Goal: Find specific page/section: Find specific page/section

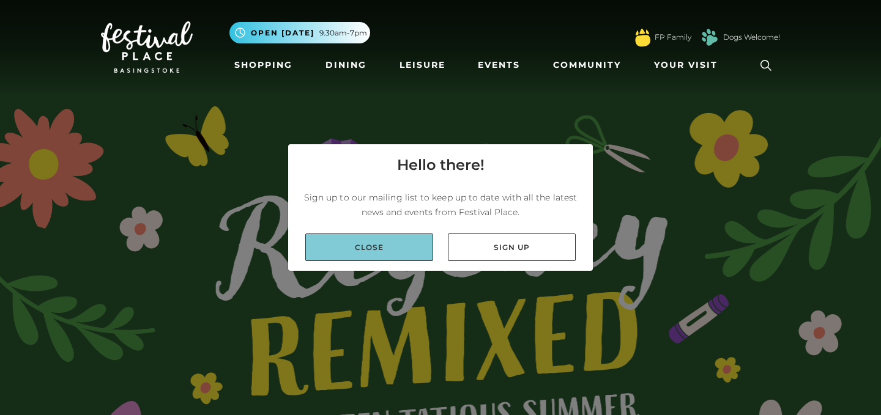
click at [358, 248] on link "Close" at bounding box center [369, 248] width 128 height 28
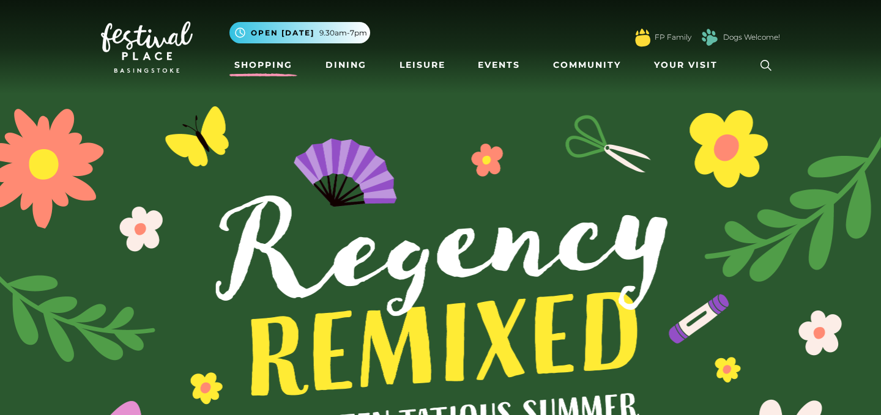
click at [275, 68] on link "Shopping" at bounding box center [263, 65] width 68 height 23
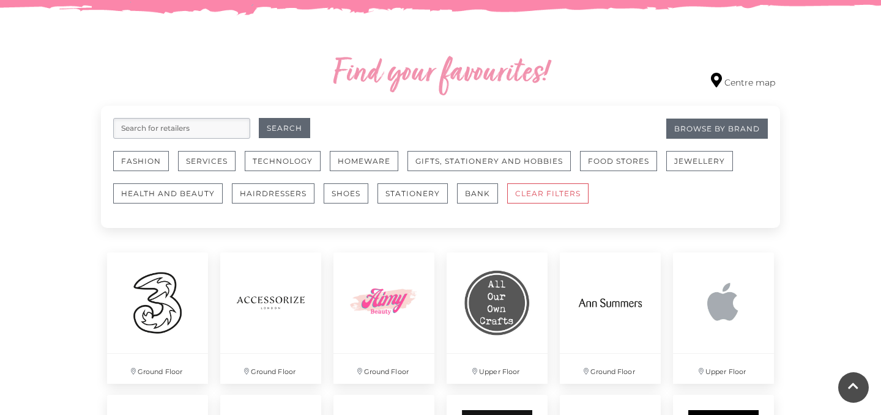
scroll to position [674, 0]
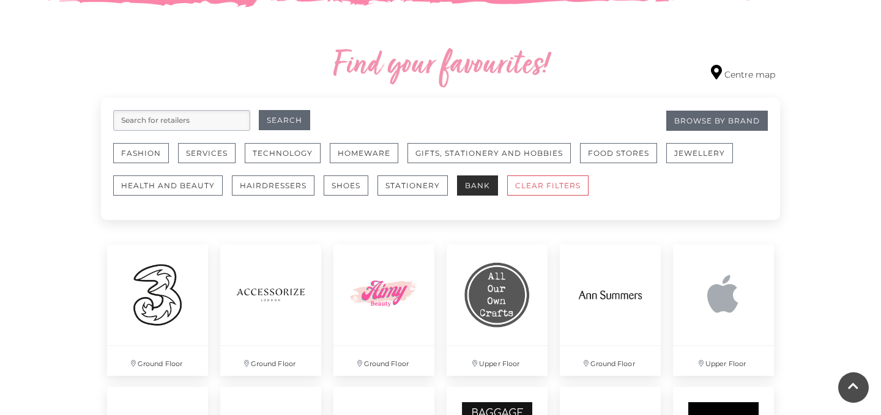
click at [475, 189] on button "Bank" at bounding box center [477, 186] width 41 height 20
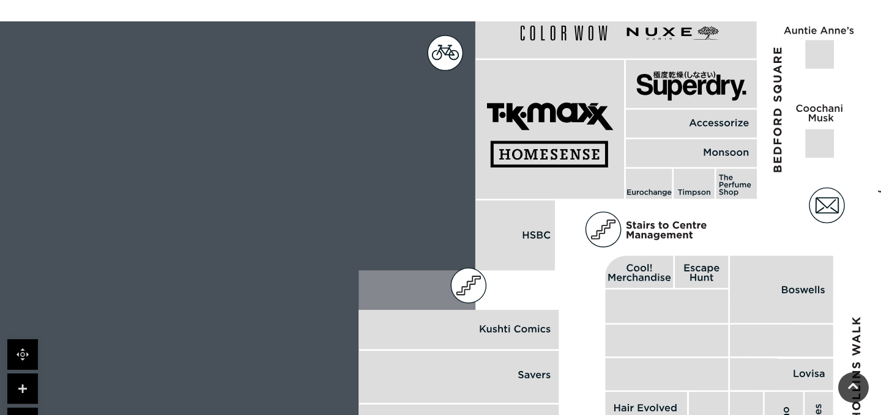
scroll to position [637, 0]
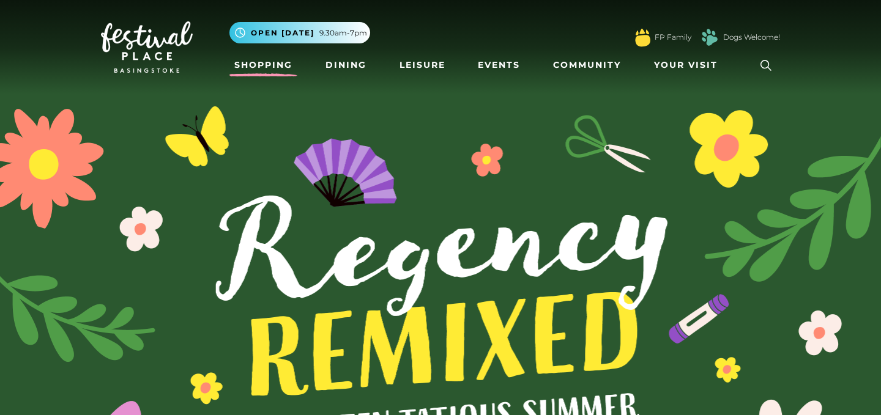
click at [253, 70] on link "Shopping" at bounding box center [263, 65] width 68 height 23
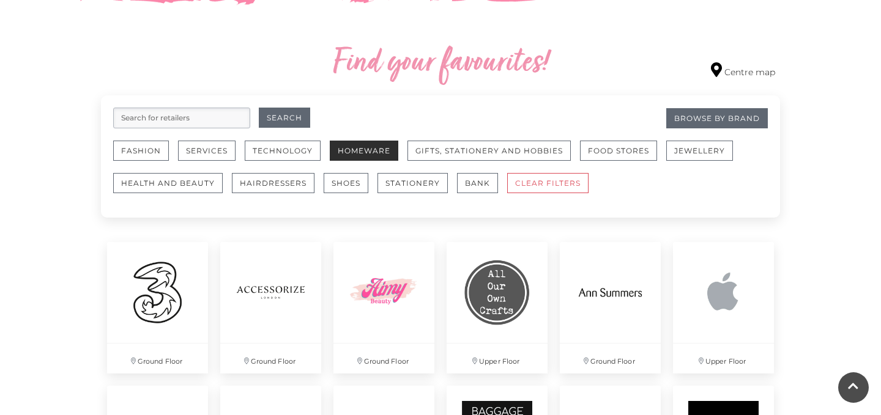
scroll to position [681, 0]
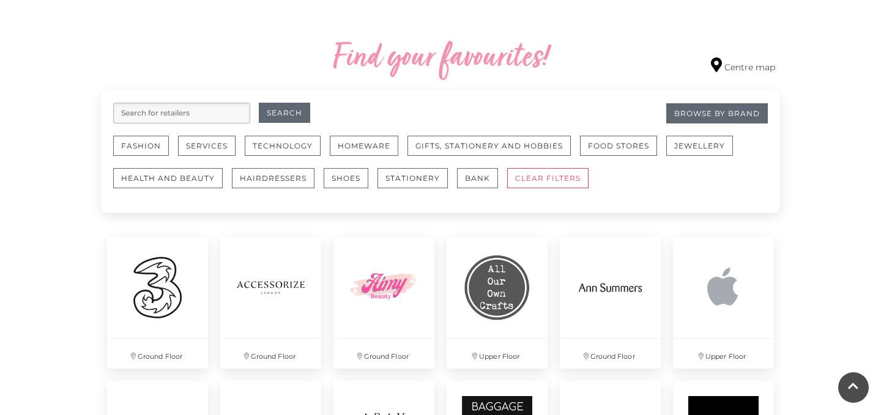
click at [152, 112] on input "search" at bounding box center [181, 113] width 137 height 21
click at [488, 174] on button "Bank" at bounding box center [477, 178] width 41 height 20
